Goal: Task Accomplishment & Management: Use online tool/utility

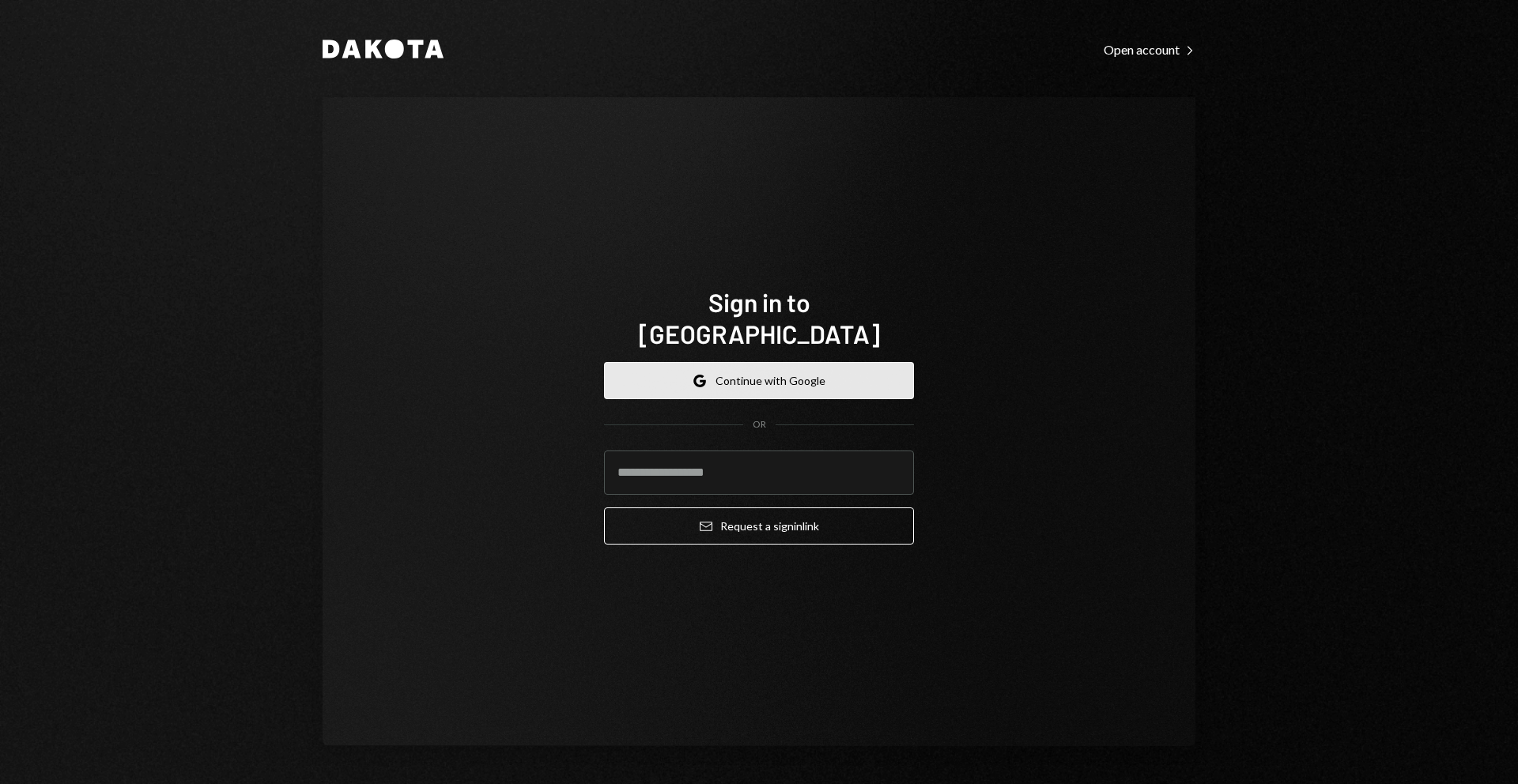
click at [822, 376] on button "Google Continue with Google" at bounding box center [759, 381] width 310 height 37
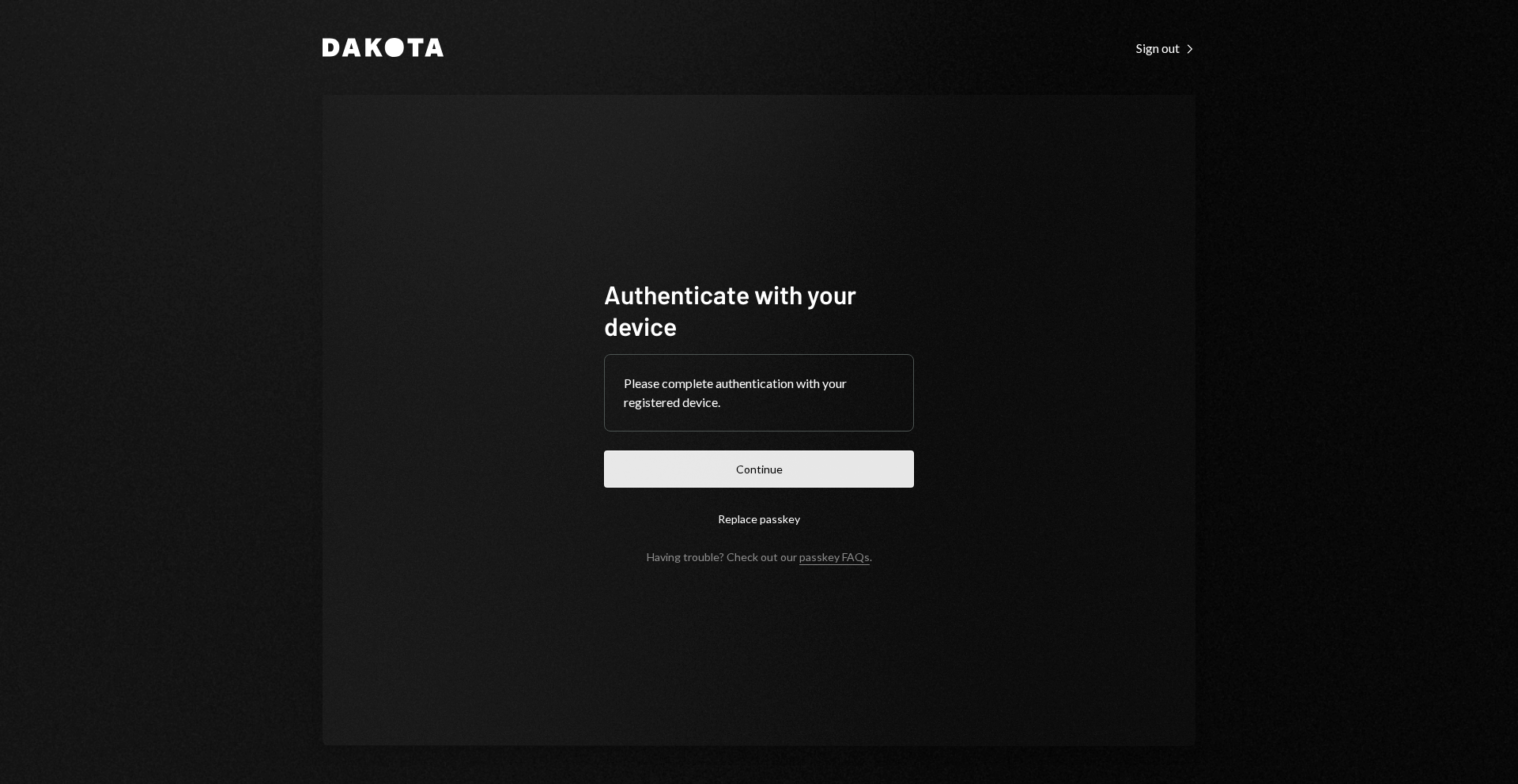
click at [834, 472] on button "Continue" at bounding box center [759, 469] width 310 height 37
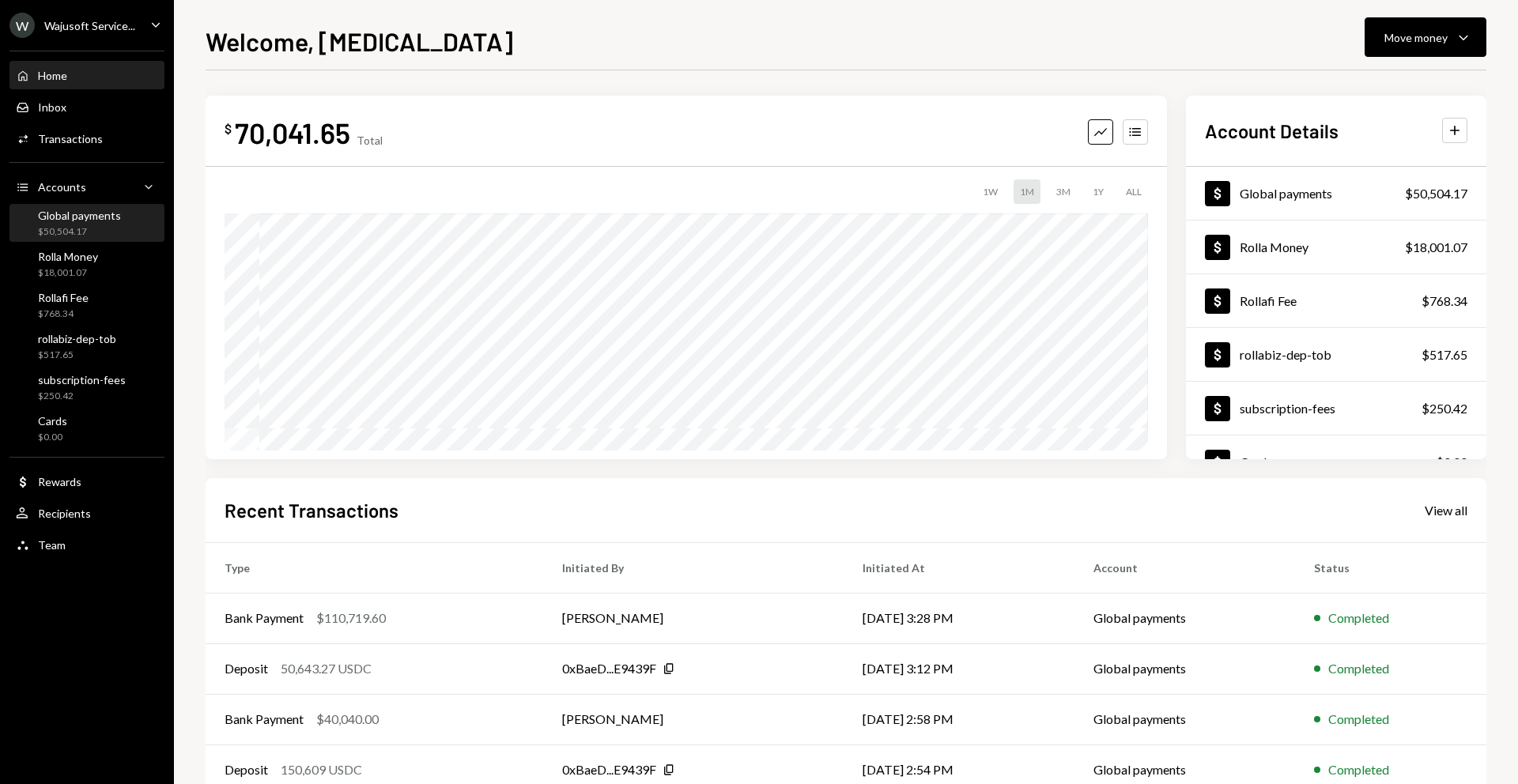
click at [55, 230] on div "$50,504.17" at bounding box center [80, 232] width 83 height 14
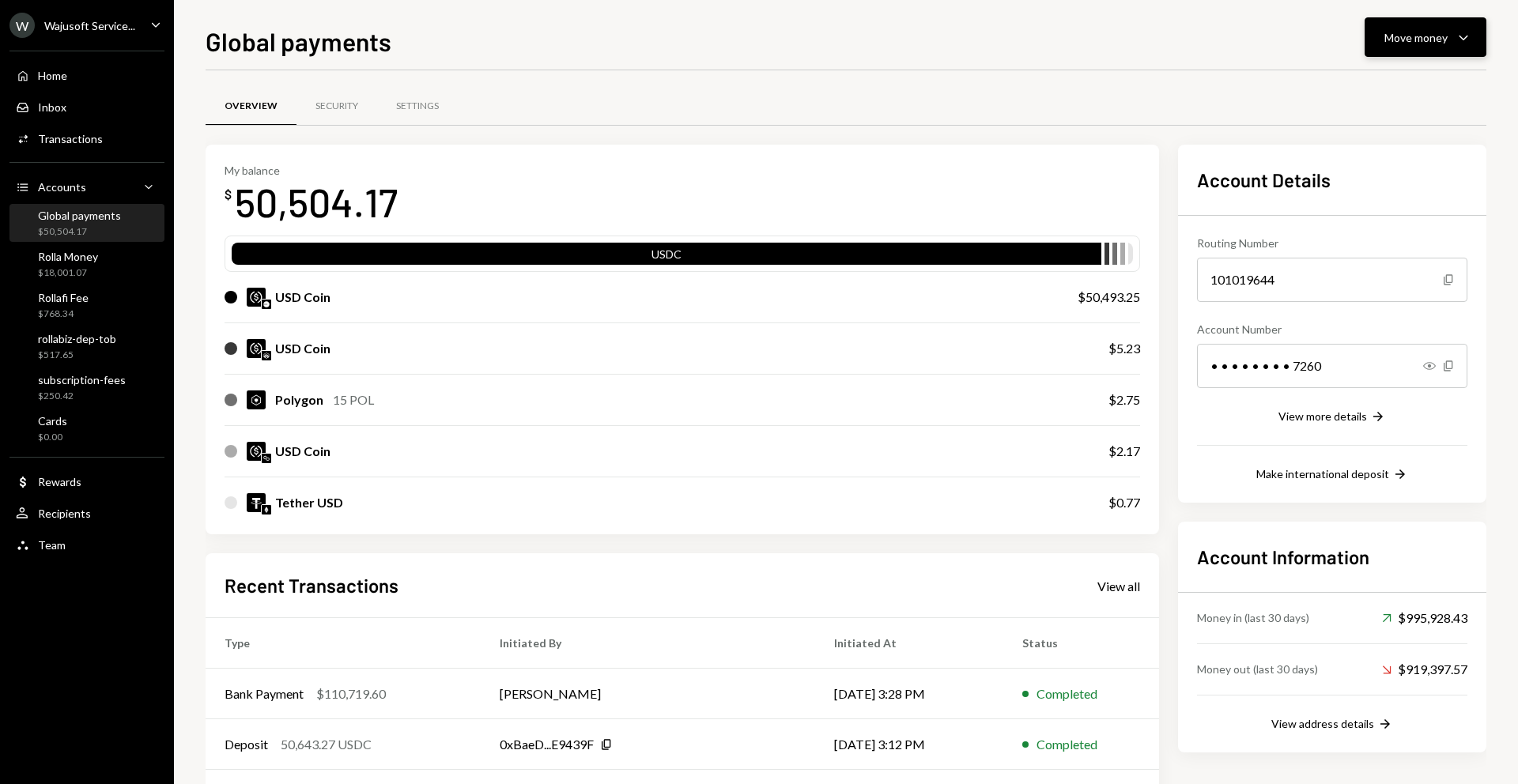
click at [1404, 43] on div "Move money" at bounding box center [1416, 37] width 63 height 17
click at [1362, 91] on div "Send" at bounding box center [1413, 84] width 116 height 17
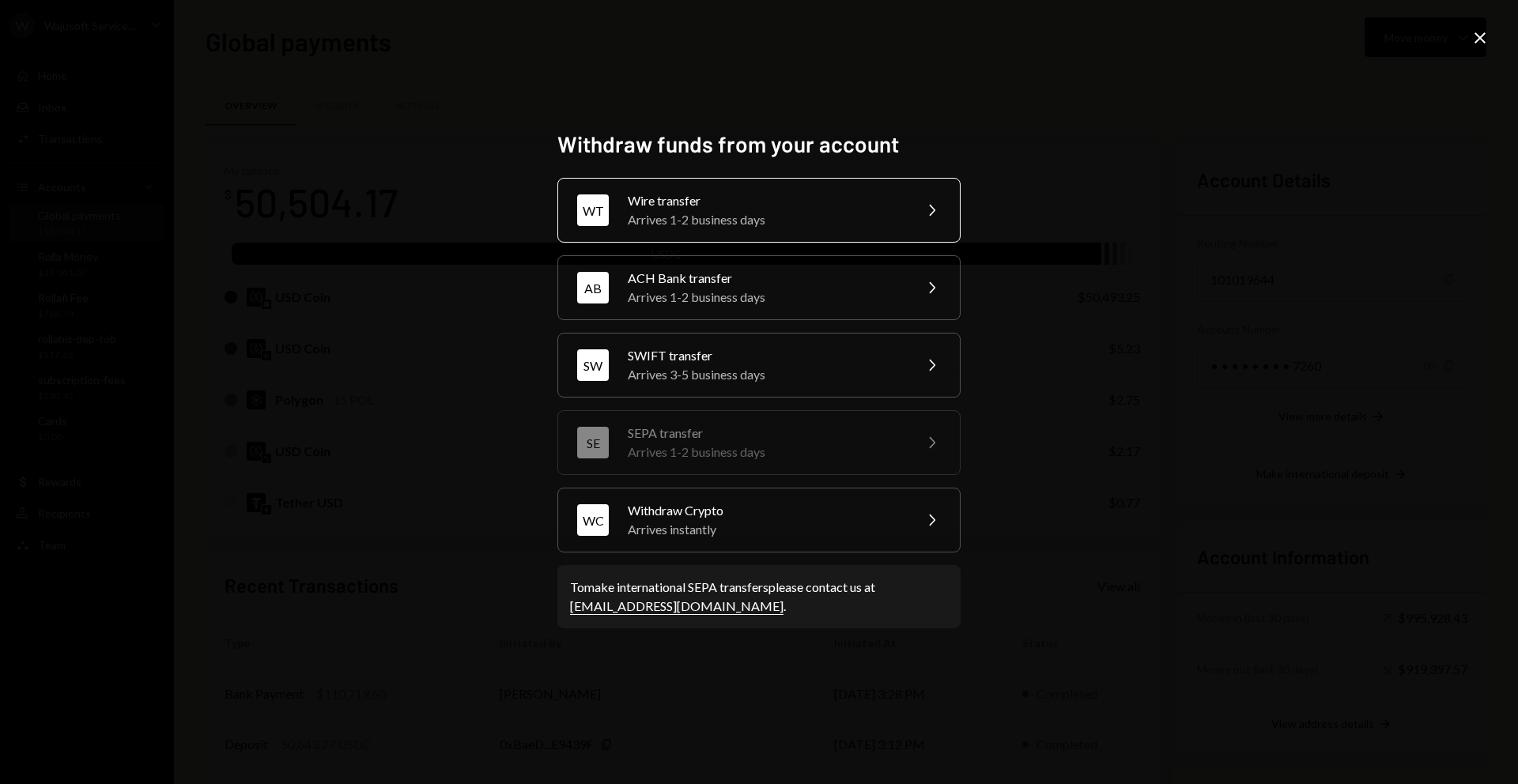
click at [743, 209] on div "Wire transfer" at bounding box center [765, 201] width 275 height 19
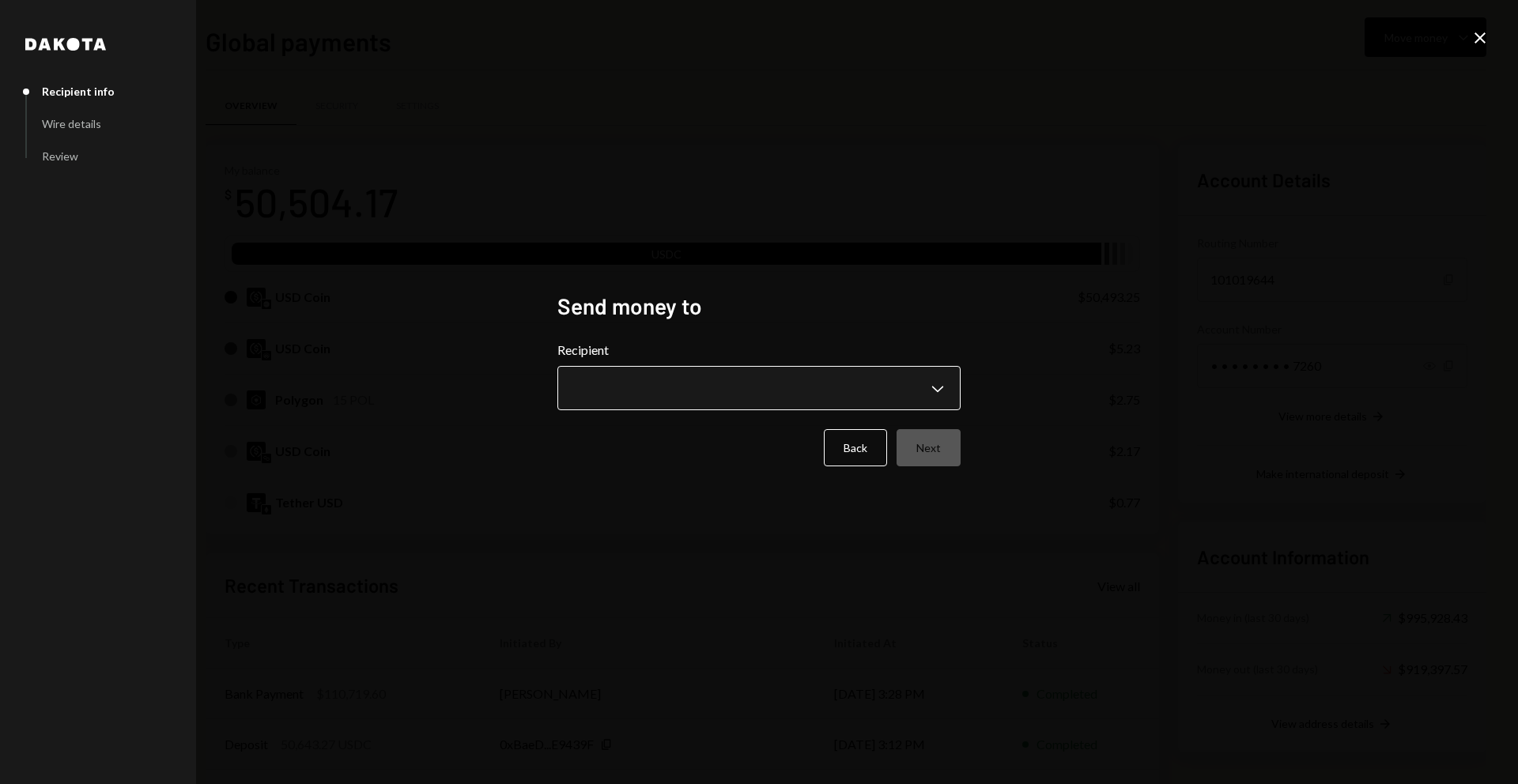
click at [732, 384] on body "W Wajusoft Service... Caret Down Home Home Inbox Inbox Activities Transactions …" at bounding box center [759, 392] width 1518 height 784
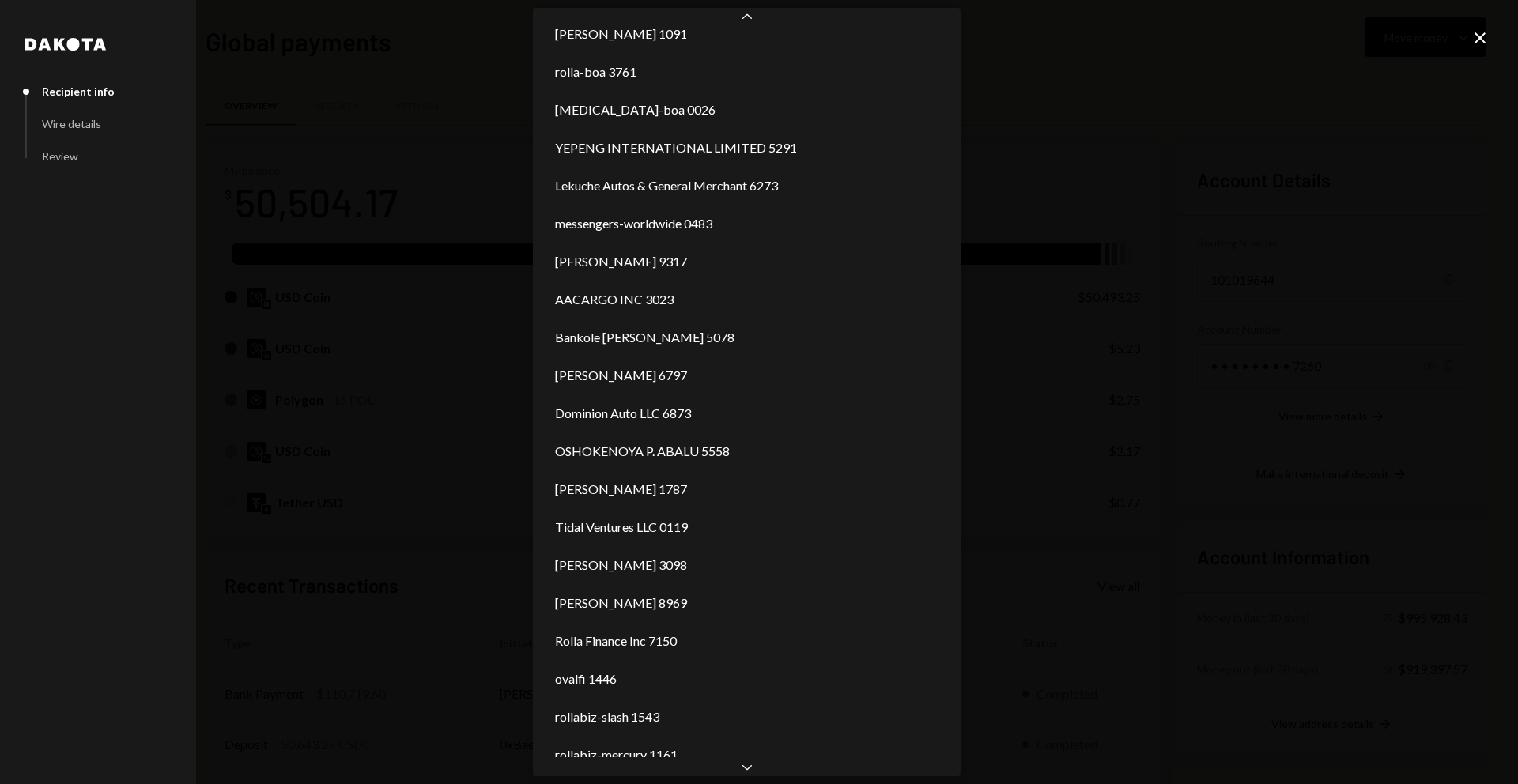
scroll to position [322, 0]
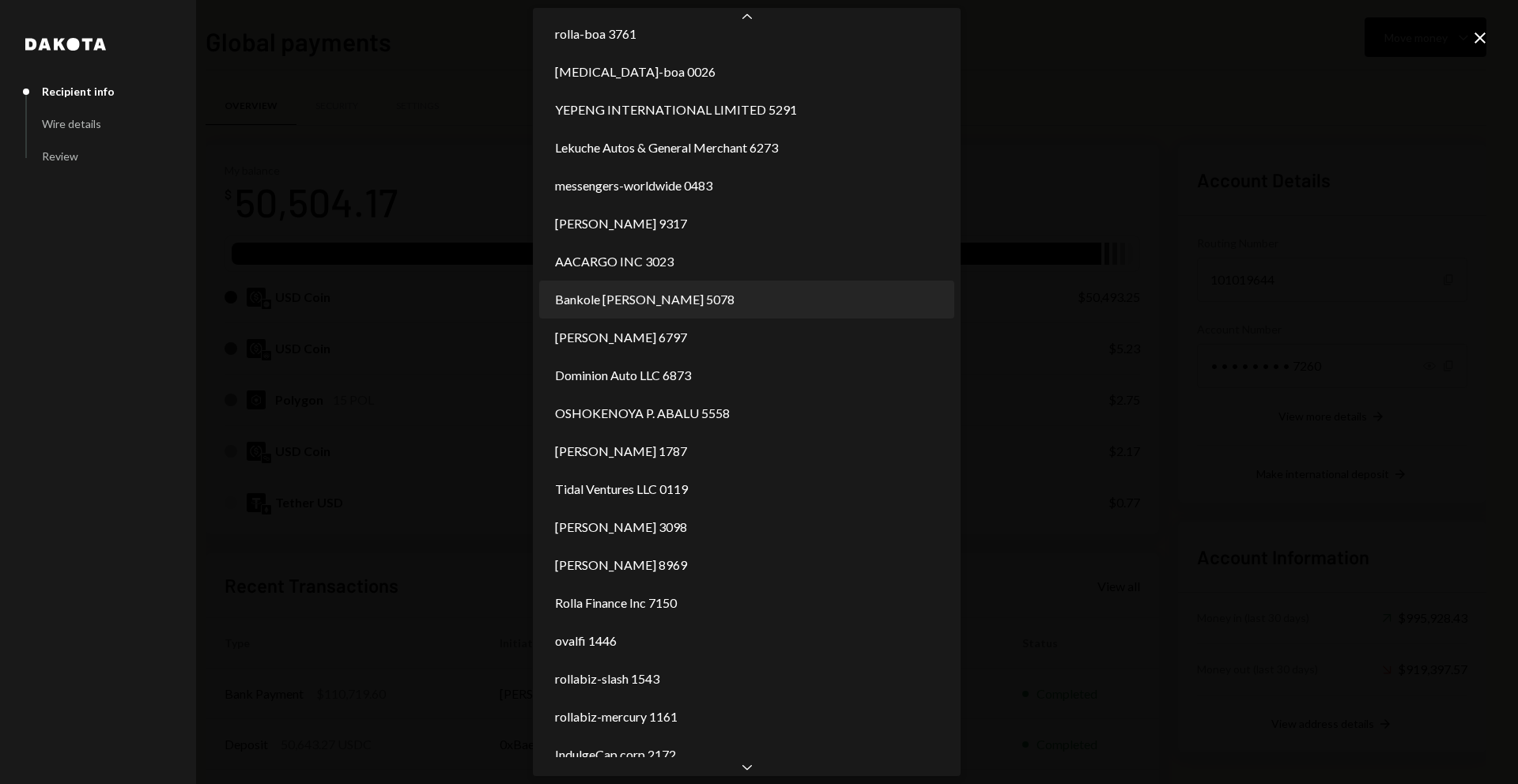
select select "**********"
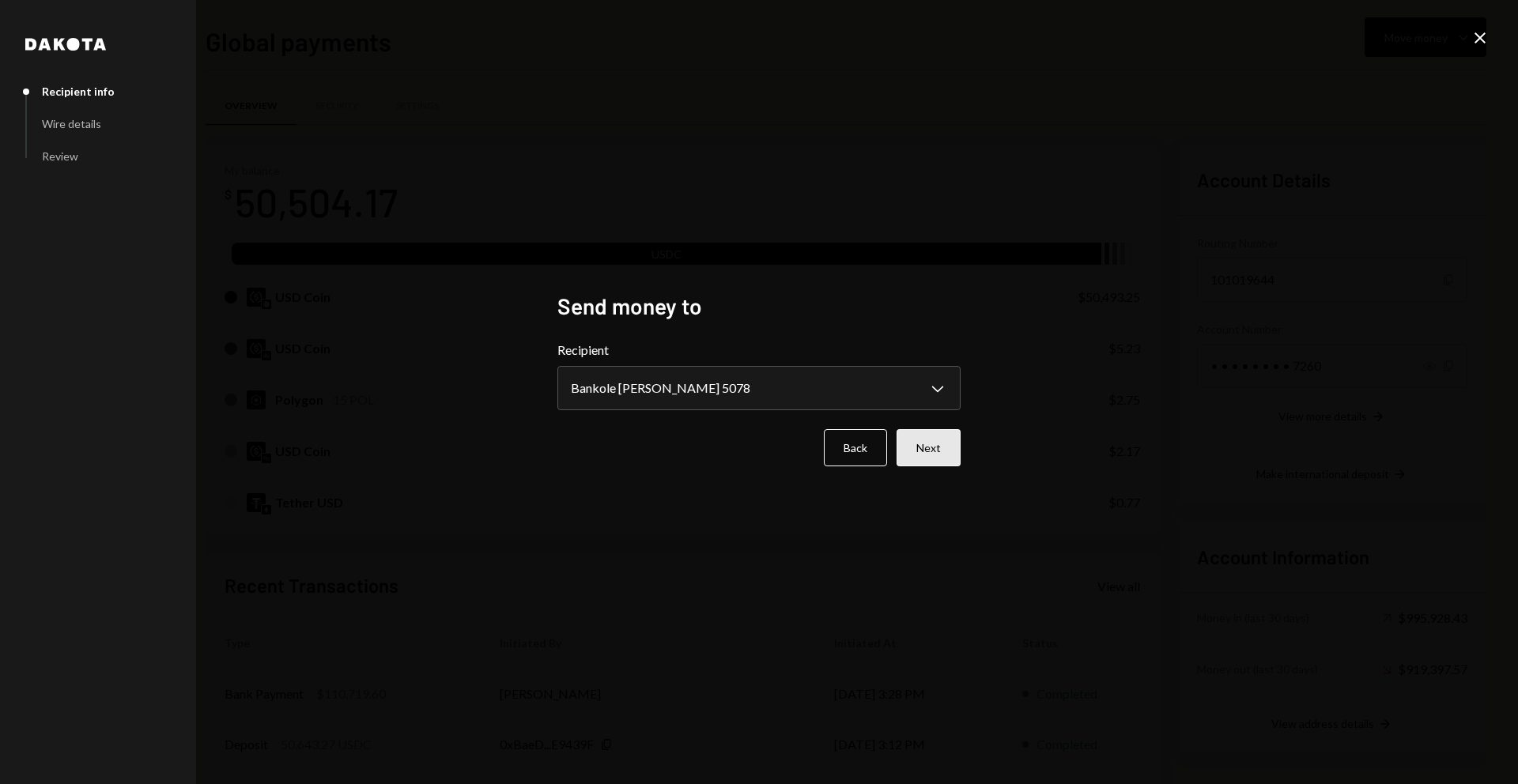
click at [936, 433] on button "Next" at bounding box center [928, 448] width 64 height 37
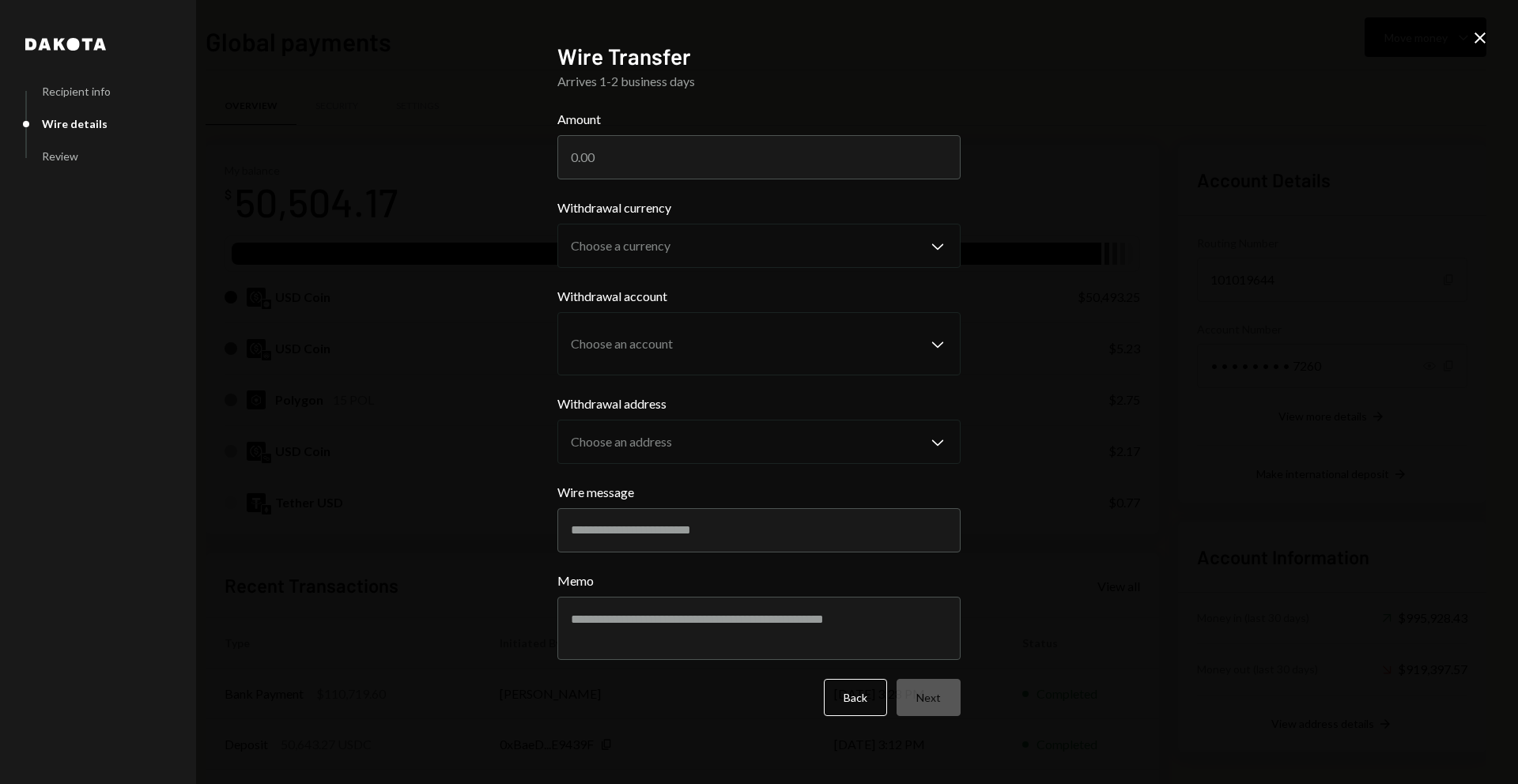
click at [602, 186] on form "Amount Withdrawal currency Choose a currency Chevron Down Withdrawal account Ch…" at bounding box center [759, 413] width 403 height 606
click at [609, 171] on input "Amount" at bounding box center [759, 158] width 403 height 45
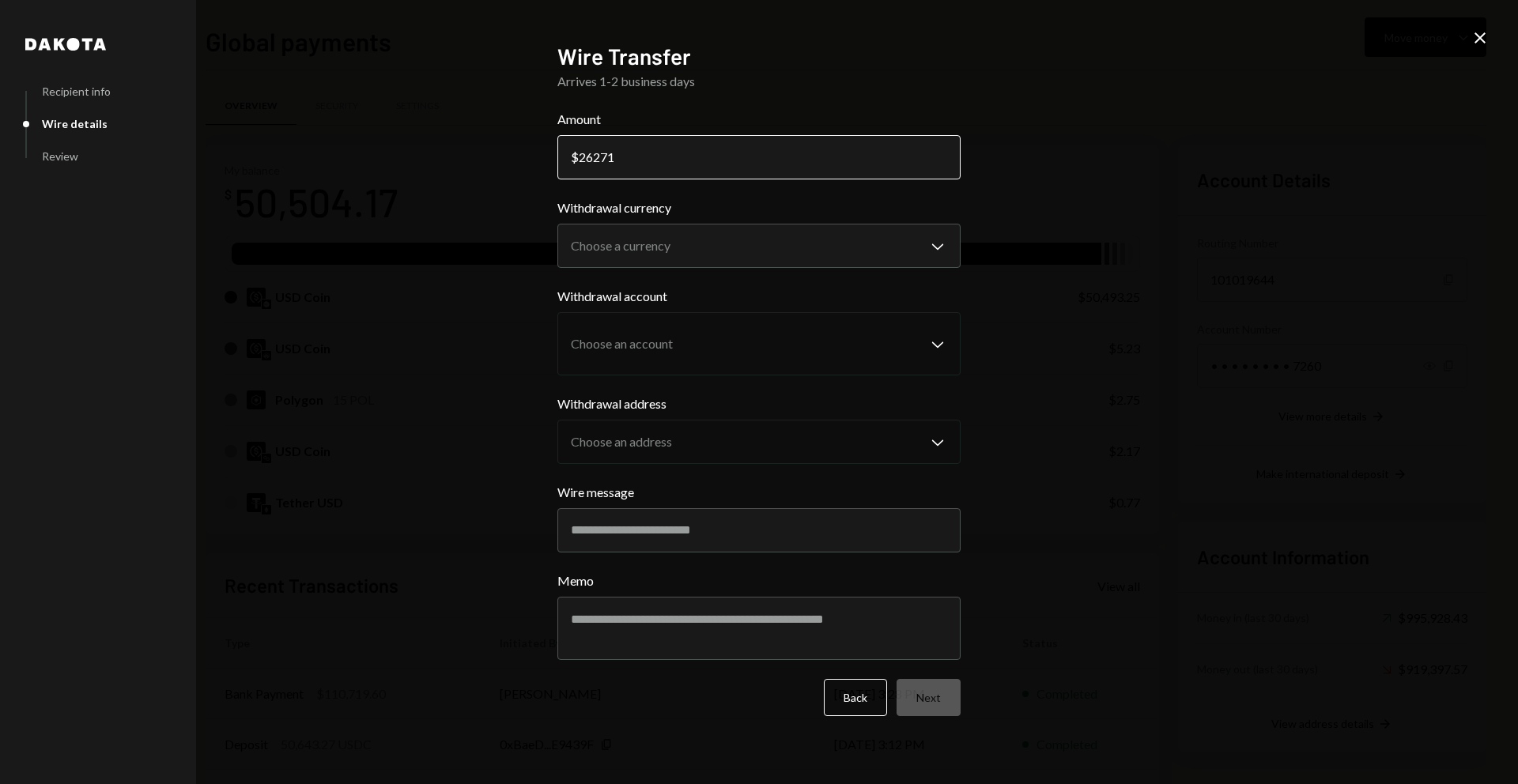
type input "26271"
click at [608, 262] on body "W Wajusoft Service... Caret Down Home Home Inbox Inbox Activities Transactions …" at bounding box center [759, 392] width 1518 height 784
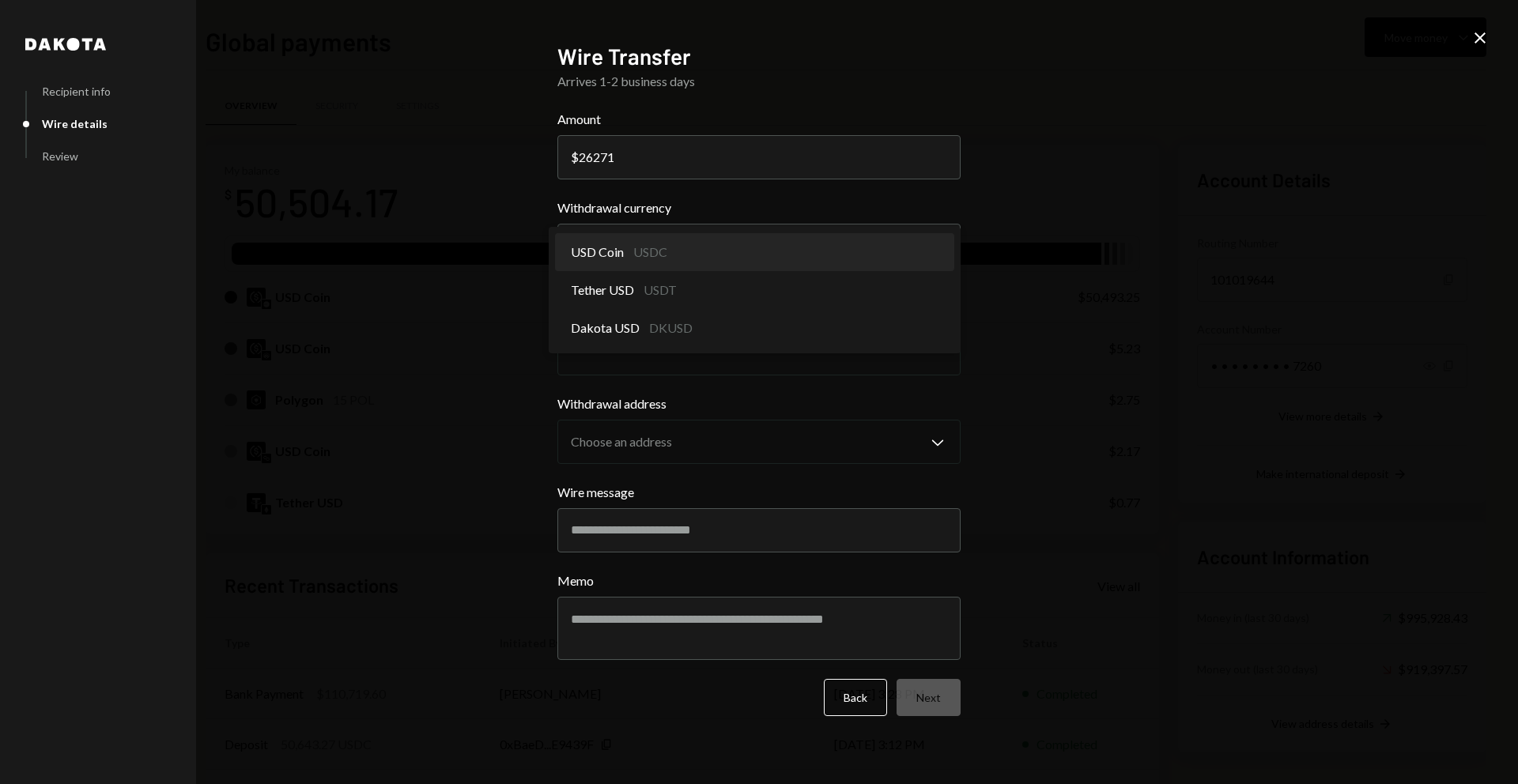
select select "****"
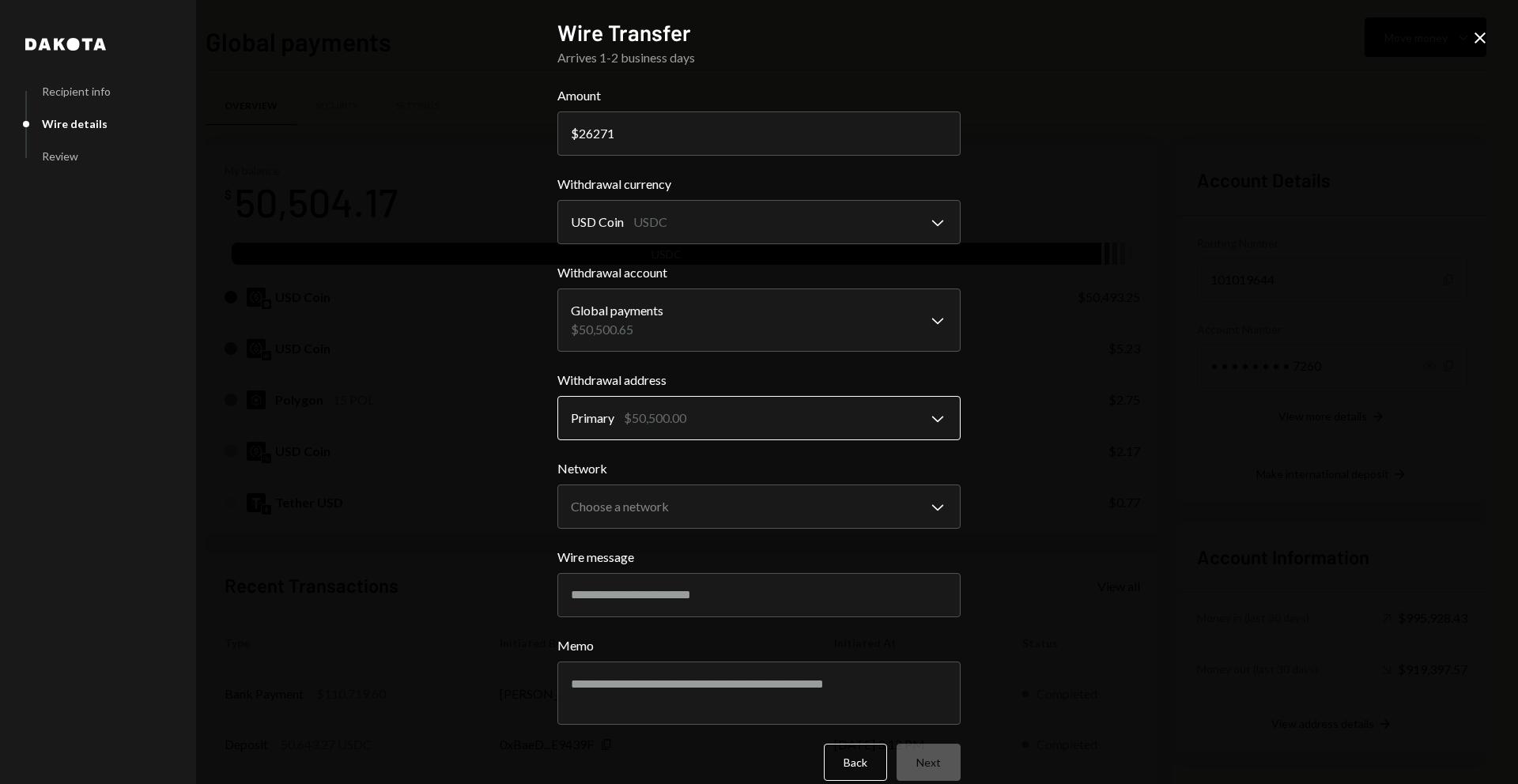
click at [651, 429] on body "W Wajusoft Service... Caret Down Home Home Inbox Inbox Activities Transactions …" at bounding box center [759, 392] width 1518 height 784
click at [649, 483] on div "Network Choose a network Chevron Down **** ******** *******" at bounding box center [759, 494] width 403 height 69
click at [642, 514] on body "W Wajusoft Service... Caret Down Home Home Inbox Inbox Activities Transactions …" at bounding box center [759, 392] width 1518 height 784
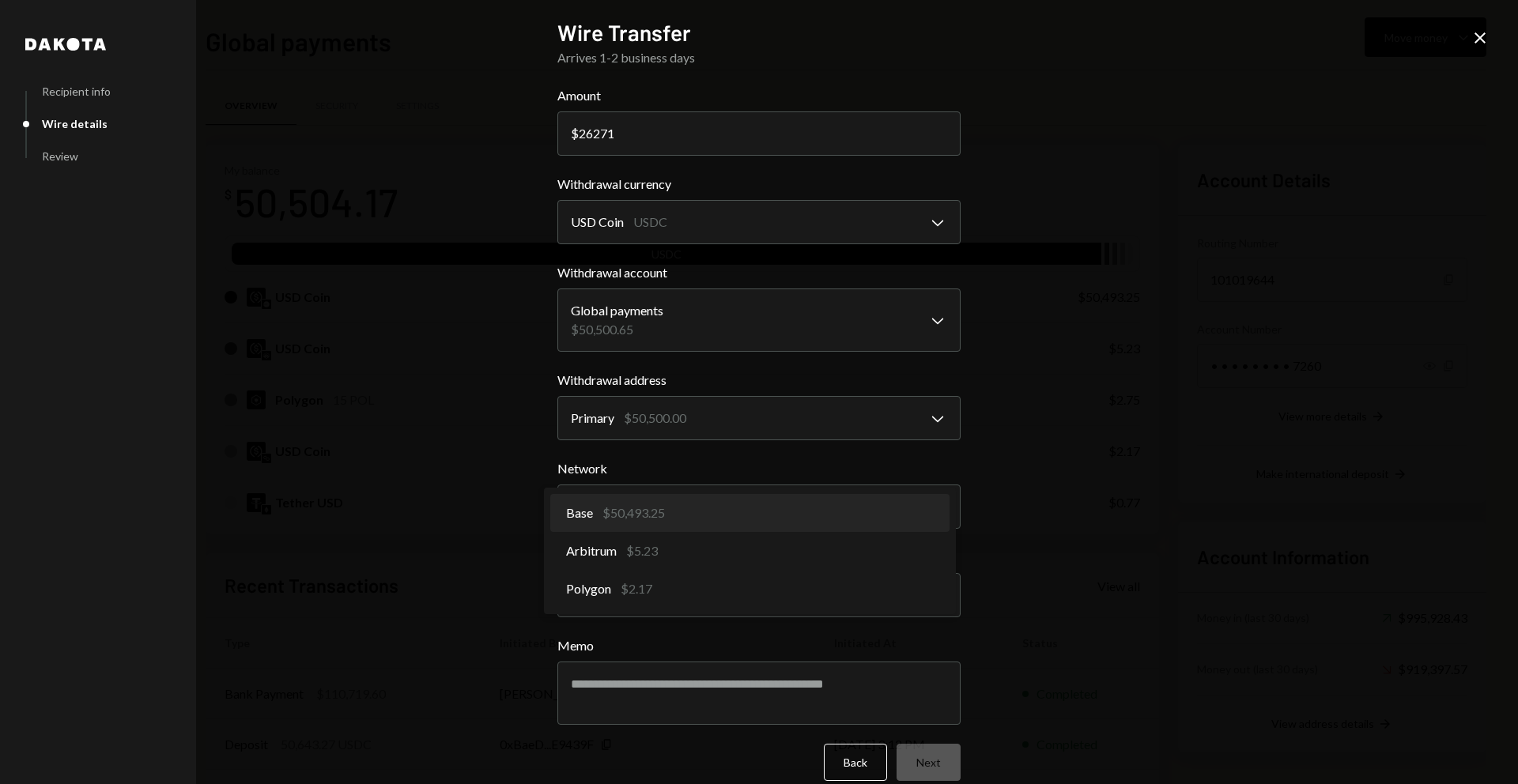
select select "**********"
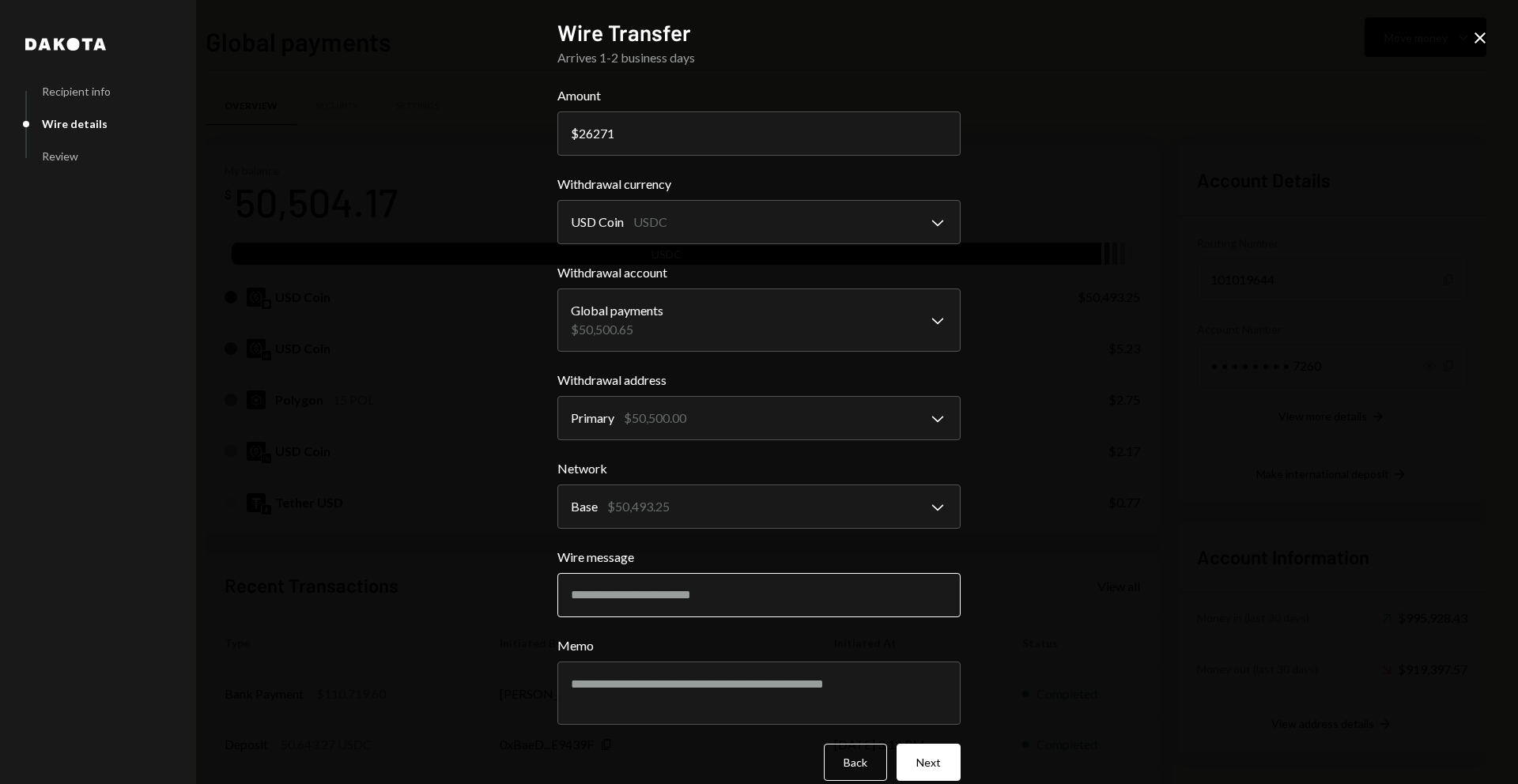
click at [649, 609] on input "Wire message" at bounding box center [759, 596] width 403 height 45
type input "********"
click at [916, 762] on button "Next" at bounding box center [928, 762] width 64 height 37
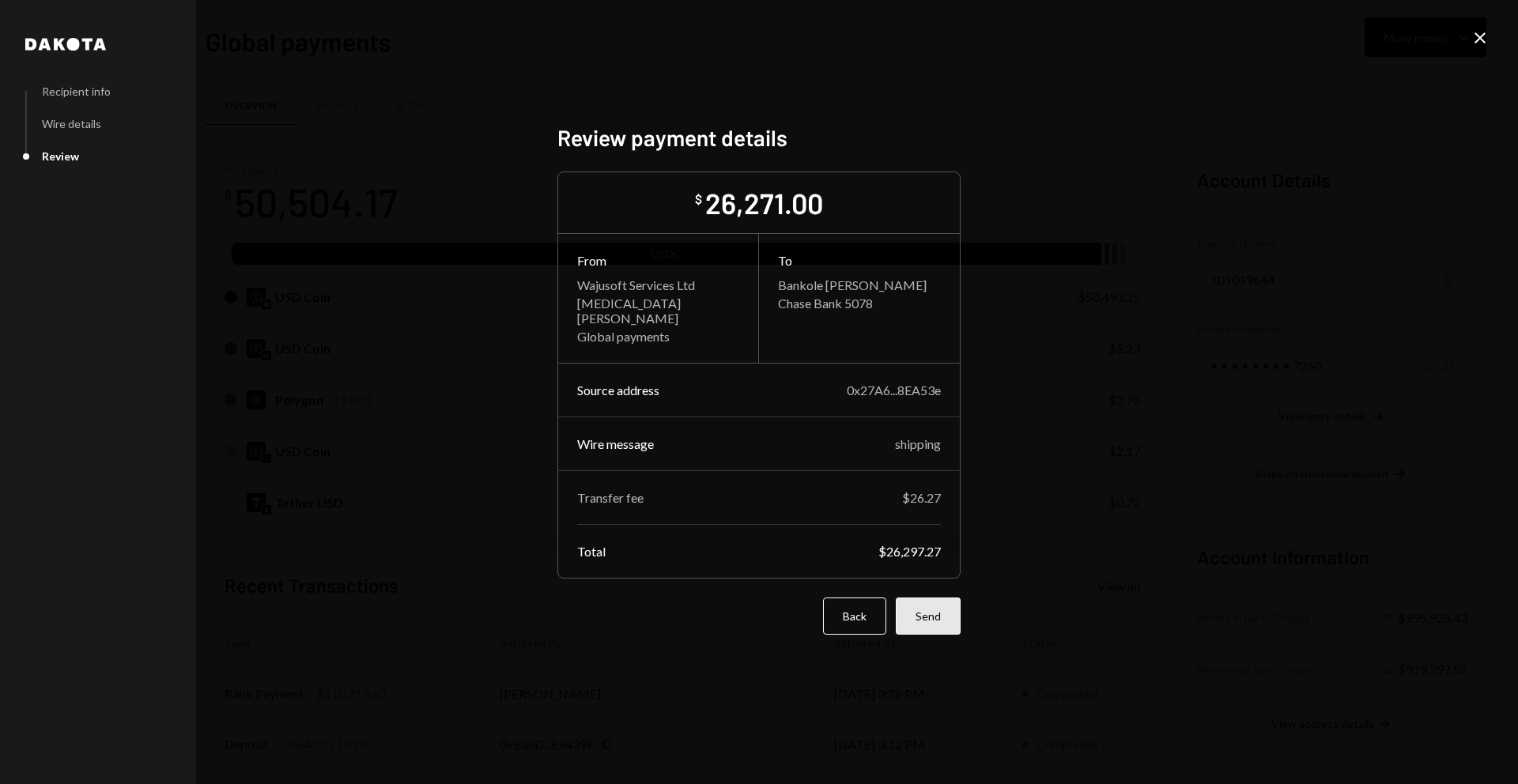
click at [952, 612] on button "Send" at bounding box center [928, 616] width 65 height 37
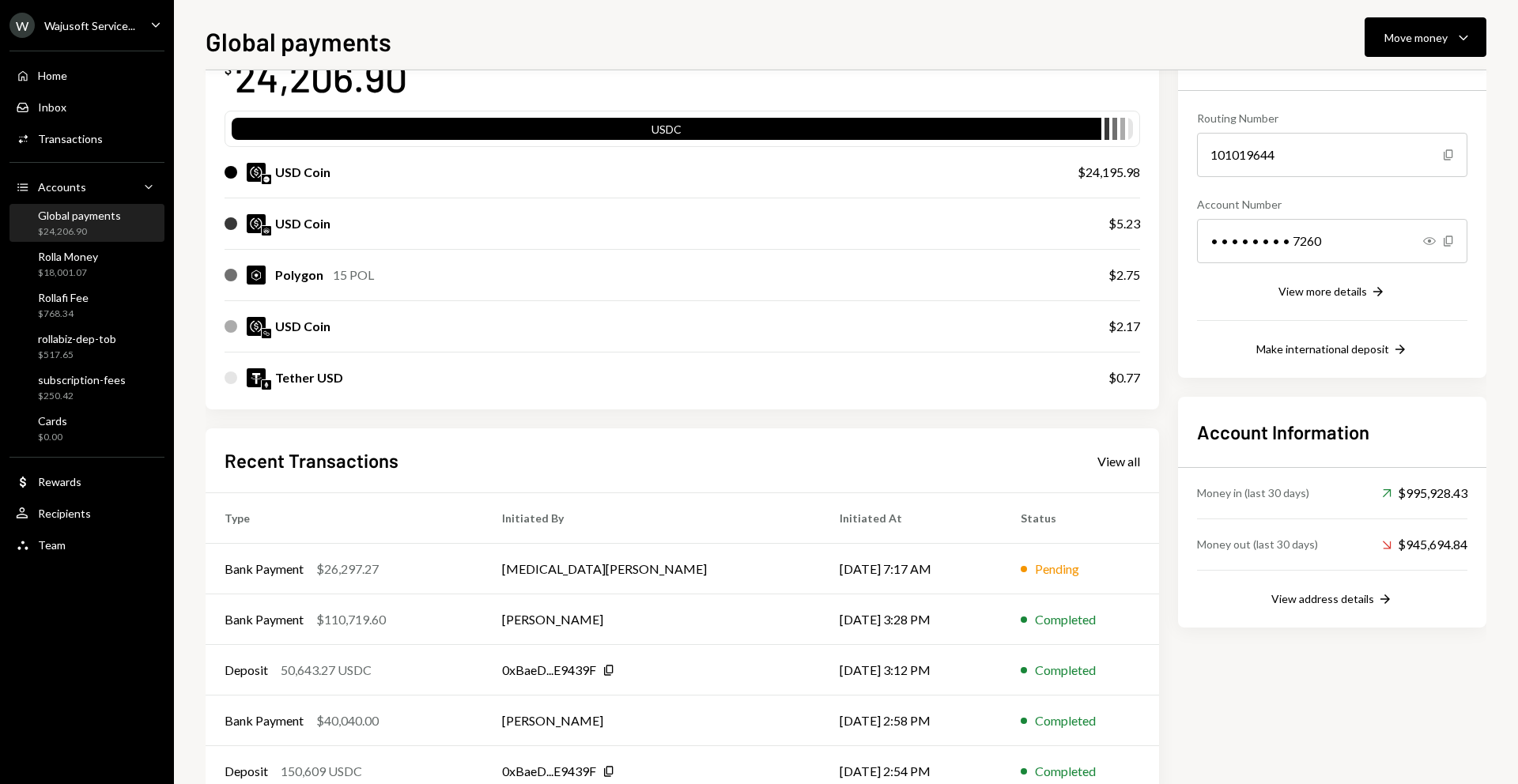
scroll to position [169, 0]
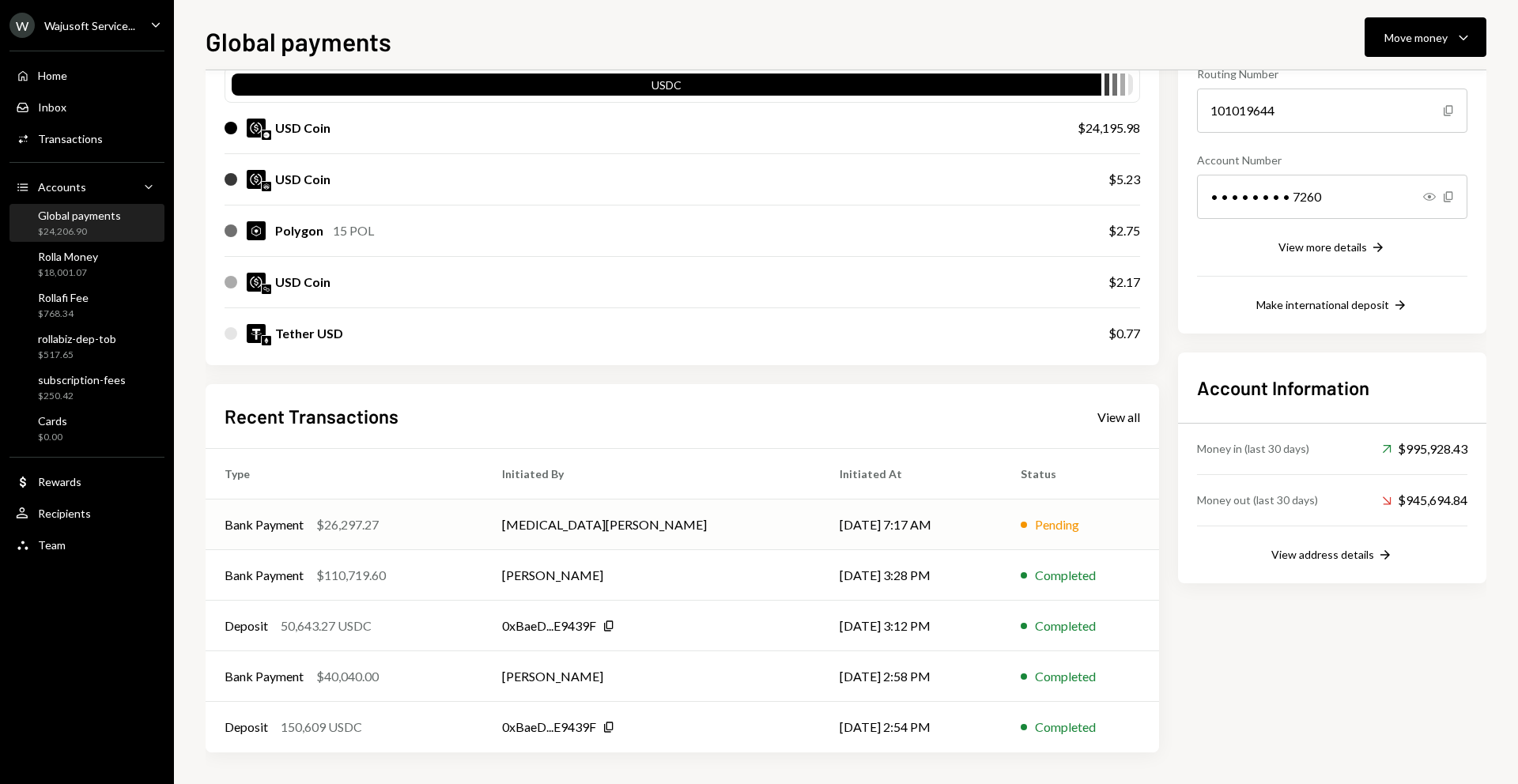
click at [386, 521] on div "Bank Payment $26,297.27" at bounding box center [344, 525] width 240 height 19
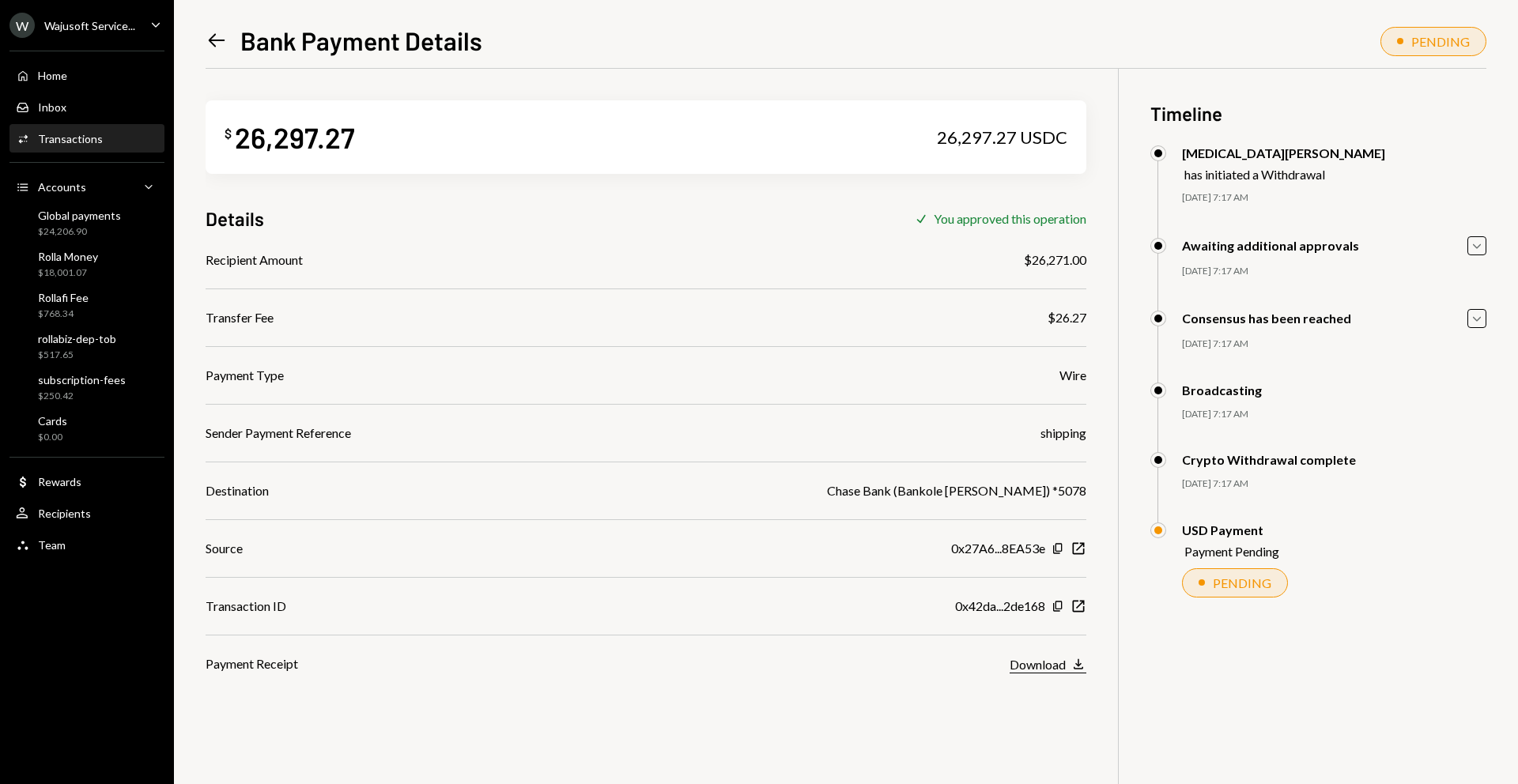
click at [1028, 661] on div "Download" at bounding box center [1037, 664] width 56 height 15
click at [204, 37] on div "Left Arrow Bank Payment Details PENDING $ 26,297.27 26,297.27 USDC Details Chec…" at bounding box center [845, 392] width 1344 height 784
click at [220, 37] on icon "Left Arrow" at bounding box center [217, 41] width 22 height 22
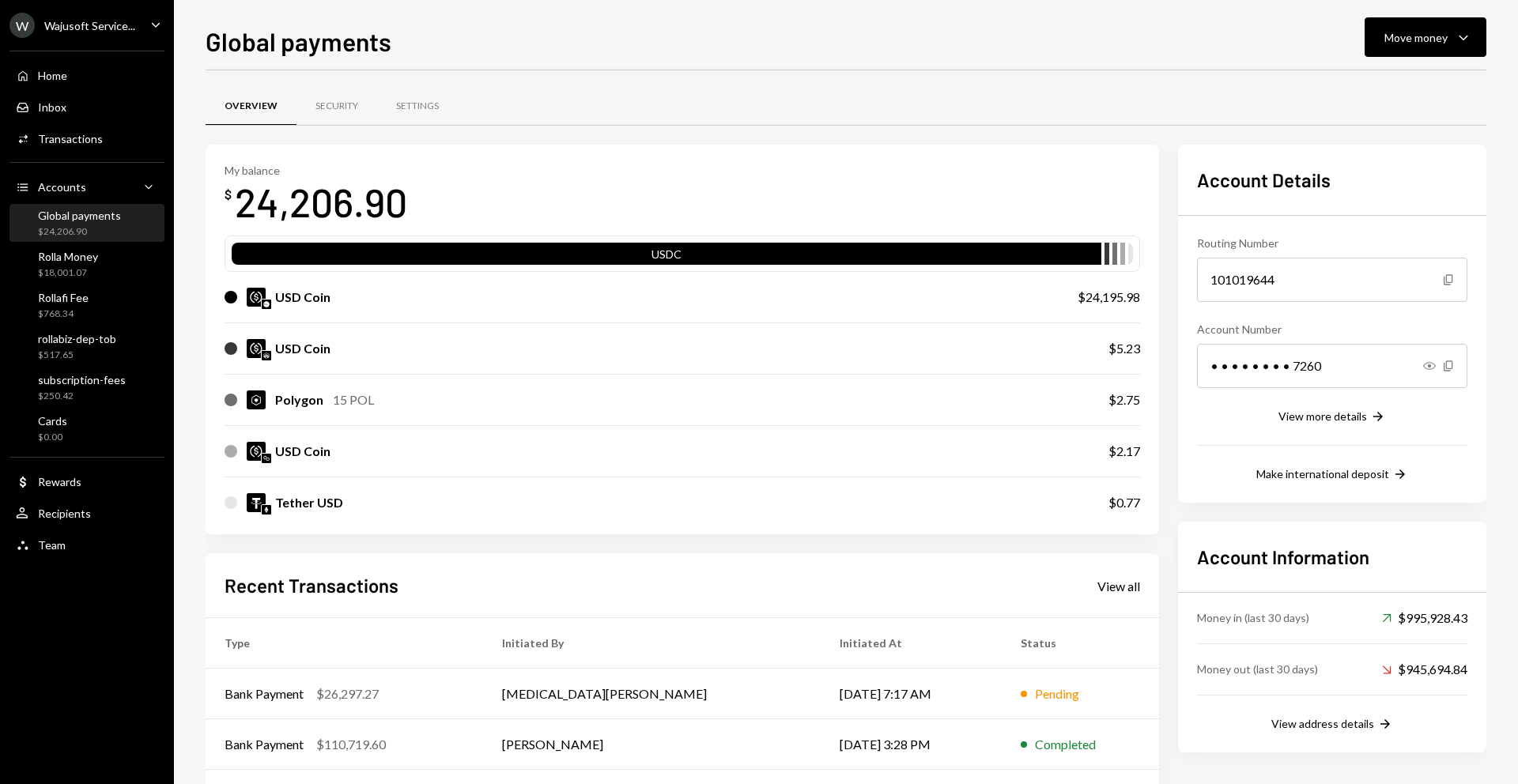
scroll to position [169, 0]
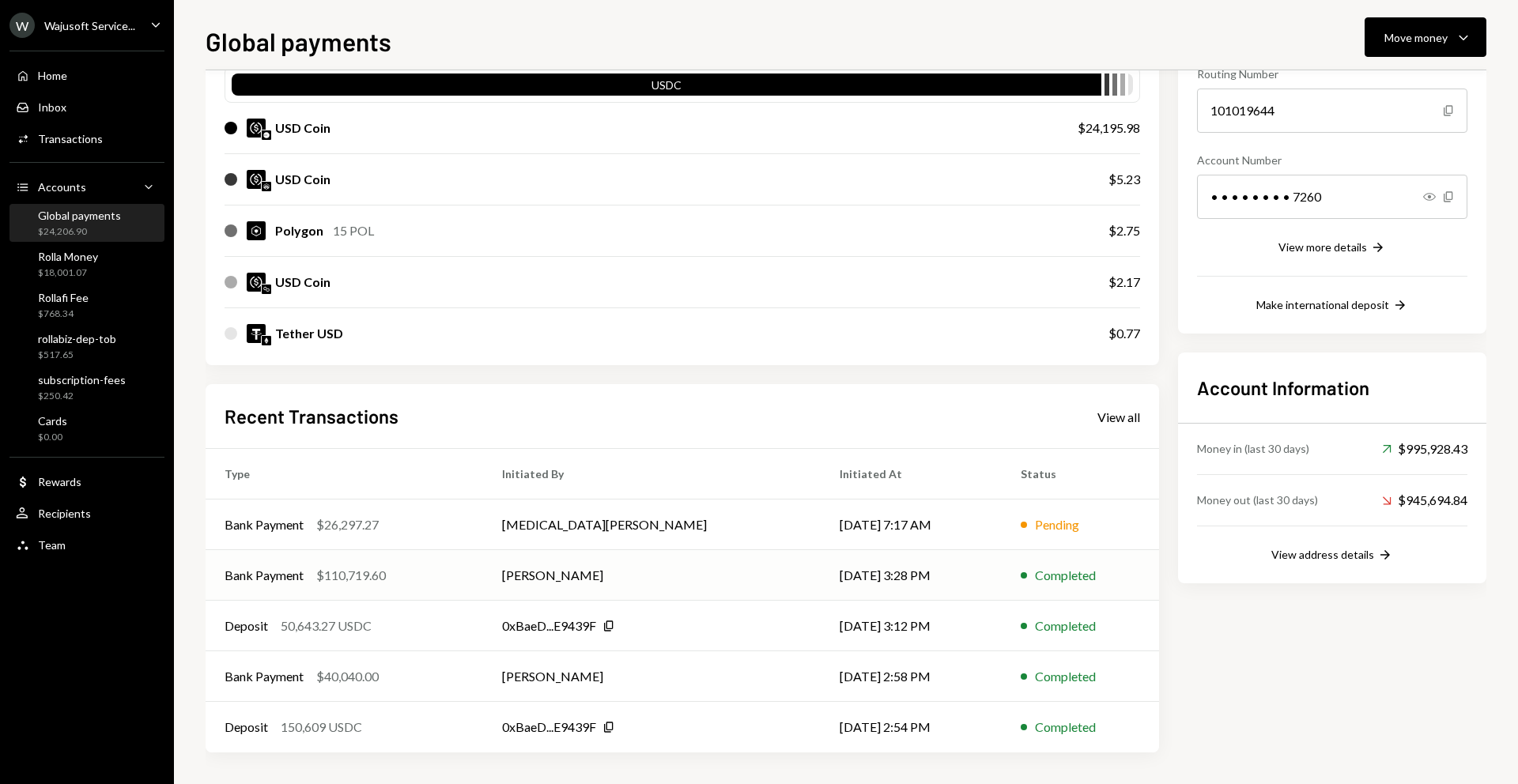
click at [579, 574] on td "[PERSON_NAME]" at bounding box center [652, 576] width 339 height 51
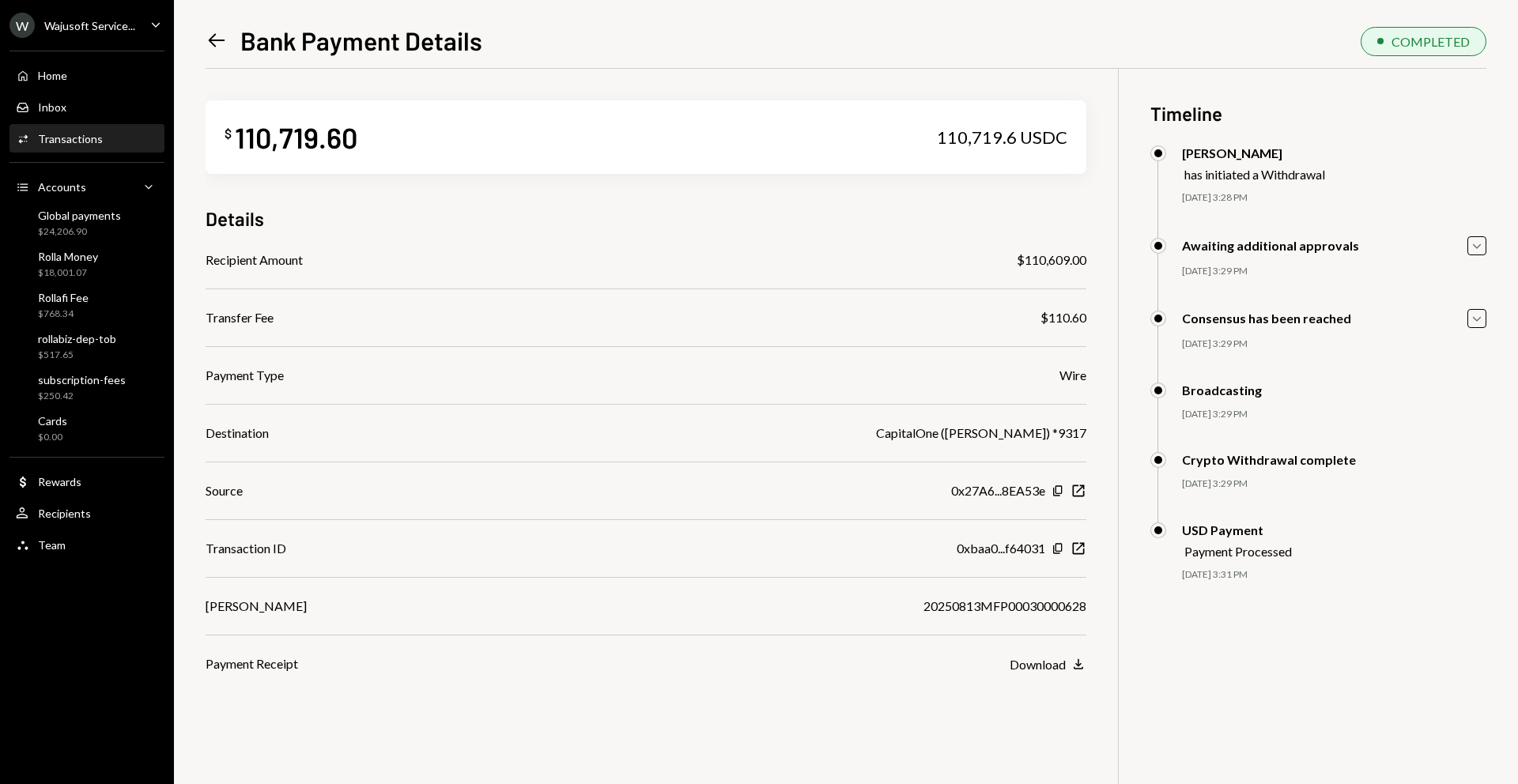
click at [207, 41] on icon "Left Arrow" at bounding box center [217, 41] width 22 height 22
